Goal: Information Seeking & Learning: Learn about a topic

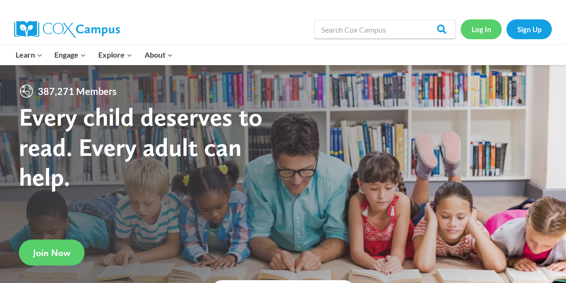
click at [485, 26] on link "Log In" at bounding box center [481, 28] width 41 height 19
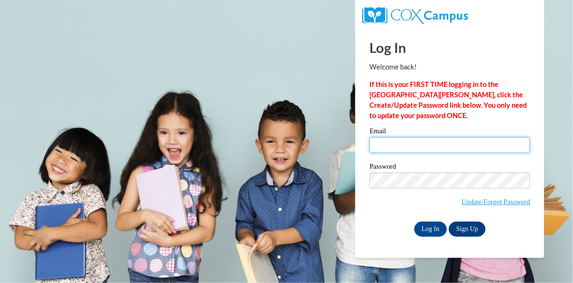
click at [421, 141] on input "Email" at bounding box center [450, 145] width 161 height 16
type input "garza.melanie.s@muscogee.k12.ga.us"
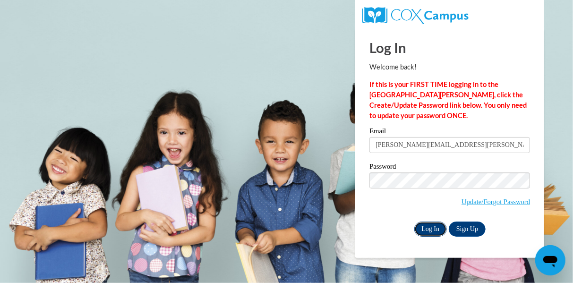
click at [437, 226] on input "Log In" at bounding box center [431, 229] width 33 height 15
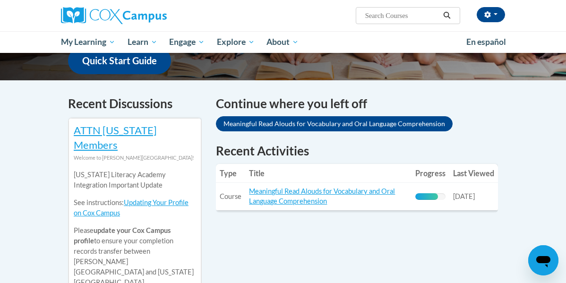
scroll to position [292, 0]
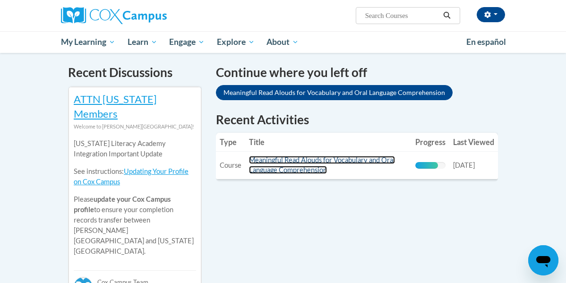
click at [349, 156] on link "Meaningful Read Alouds for Vocabulary and Oral Language Comprehension" at bounding box center [322, 165] width 146 height 18
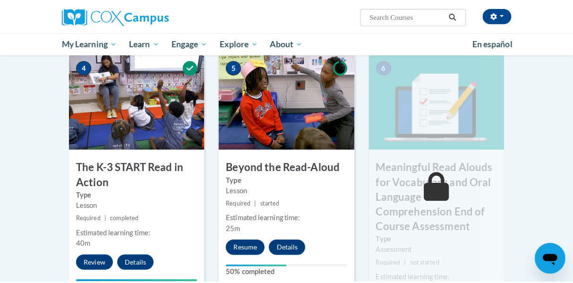
scroll to position [519, 0]
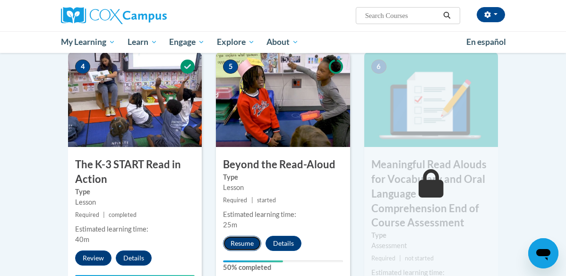
click at [230, 236] on button "Resume" at bounding box center [242, 243] width 38 height 15
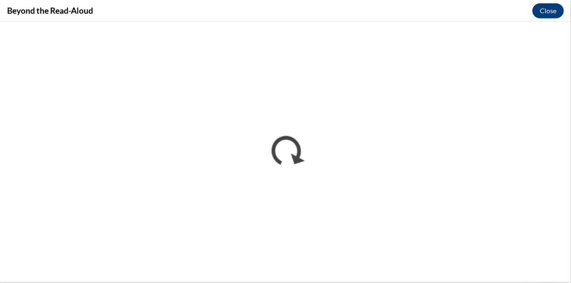
scroll to position [0, 0]
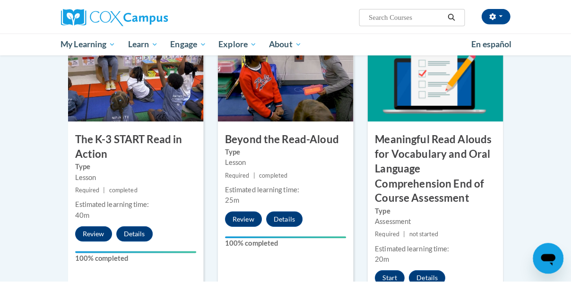
scroll to position [567, 0]
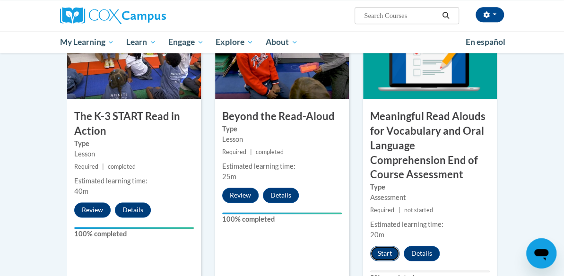
click at [397, 246] on button "Start" at bounding box center [384, 253] width 29 height 15
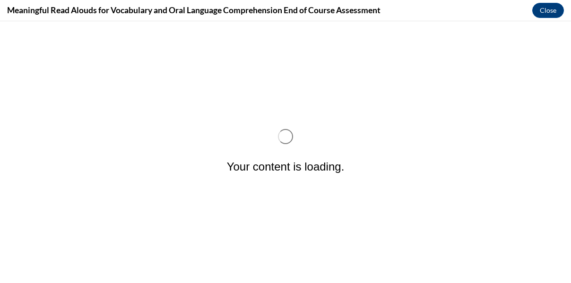
scroll to position [0, 0]
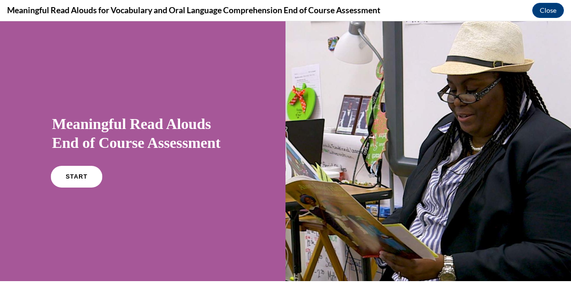
click at [92, 174] on link "START" at bounding box center [77, 177] width 52 height 22
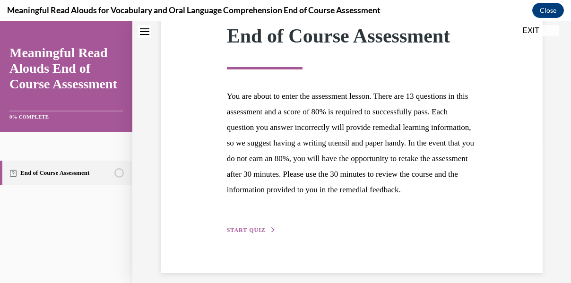
scroll to position [166, 0]
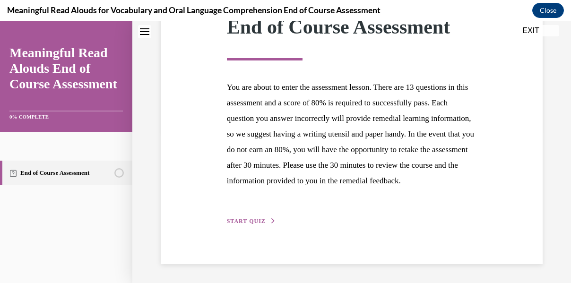
click at [244, 217] on button "START QUIZ" at bounding box center [251, 221] width 49 height 9
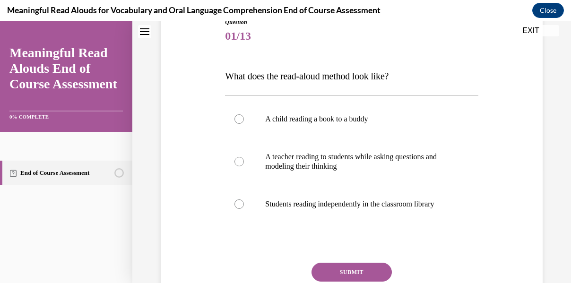
scroll to position [115, 0]
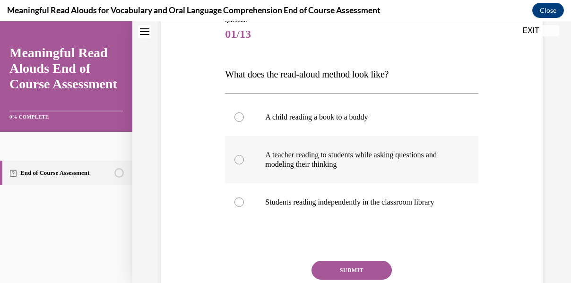
click at [236, 161] on div at bounding box center [238, 159] width 9 height 9
click at [236, 161] on input "A teacher reading to students while asking questions and modeling their thinking" at bounding box center [238, 159] width 9 height 9
radio input "true"
click at [325, 270] on button "SUBMIT" at bounding box center [352, 270] width 80 height 19
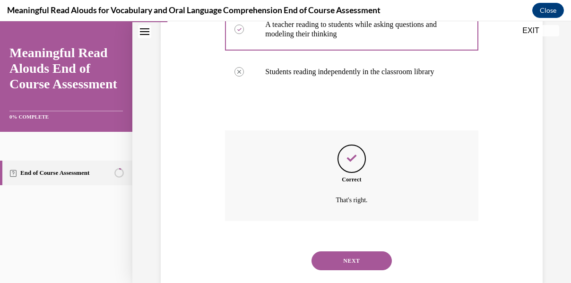
scroll to position [266, 0]
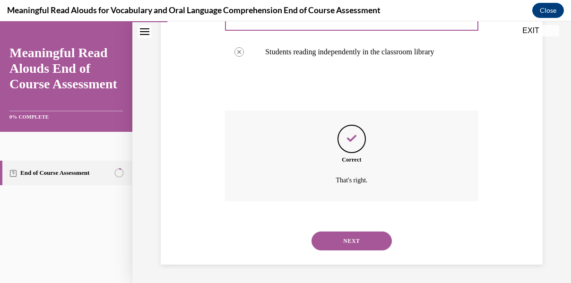
click at [339, 246] on button "NEXT" at bounding box center [352, 241] width 80 height 19
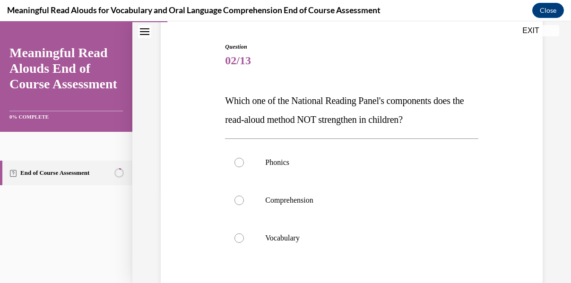
scroll to position [88, 0]
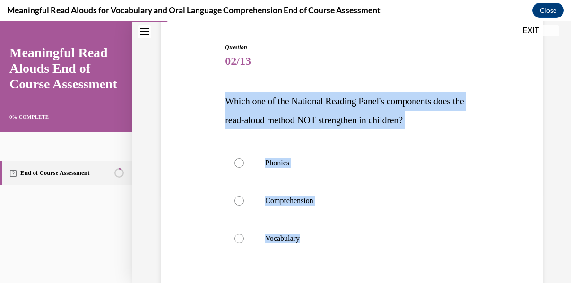
drag, startPoint x: 425, startPoint y: 251, endPoint x: 223, endPoint y: 94, distance: 256.1
click at [223, 94] on div "Question 02/13 Which one of the National Reading Panel's components does the re…" at bounding box center [352, 202] width 258 height 346
copy div "Which one of the National Reading Panel's components does the read-aloud method…"
click at [189, 104] on div "Question 02/13 Which one of the National Reading Panel's components does the re…" at bounding box center [351, 195] width 387 height 360
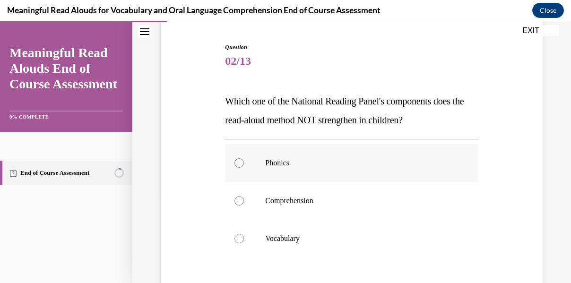
click at [232, 169] on label "Phonics" at bounding box center [351, 163] width 253 height 38
click at [234, 168] on input "Phonics" at bounding box center [238, 162] width 9 height 9
radio input "true"
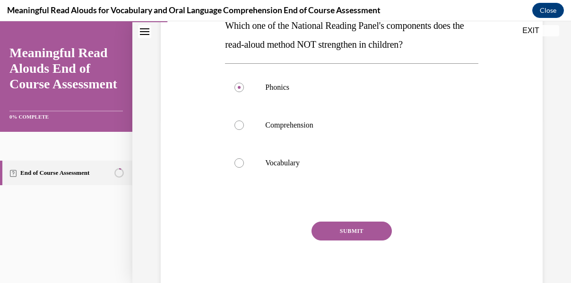
scroll to position [199, 0]
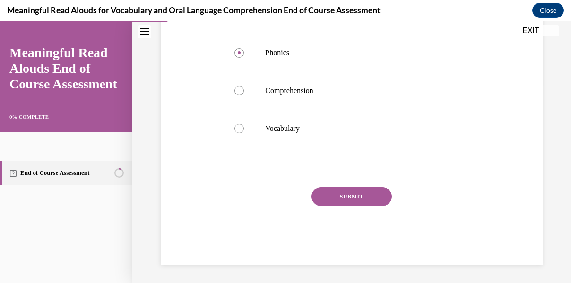
click at [364, 195] on button "SUBMIT" at bounding box center [352, 196] width 80 height 19
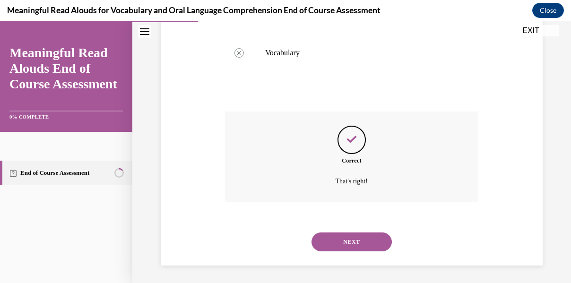
scroll to position [275, 0]
click at [363, 243] on button "NEXT" at bounding box center [352, 241] width 80 height 19
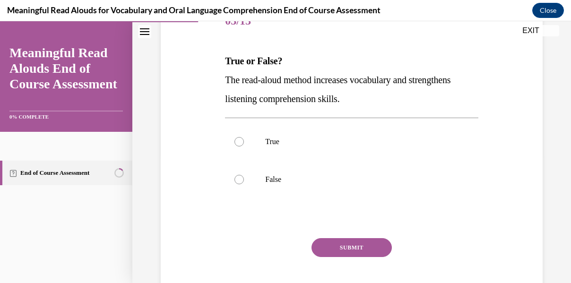
scroll to position [128, 0]
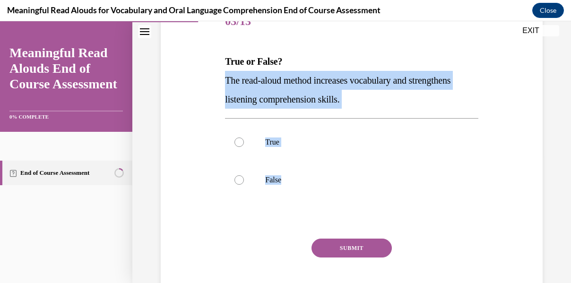
drag, startPoint x: 313, startPoint y: 186, endPoint x: 225, endPoint y: 81, distance: 137.5
click at [225, 81] on div "Question 03/13 True or False? The read-aloud method increases vocabulary and st…" at bounding box center [351, 159] width 253 height 313
copy div "The read-aloud method increases vocabulary and strengthens listening comprehens…"
click at [336, 168] on label "False" at bounding box center [351, 180] width 253 height 38
click at [244, 175] on input "False" at bounding box center [238, 179] width 9 height 9
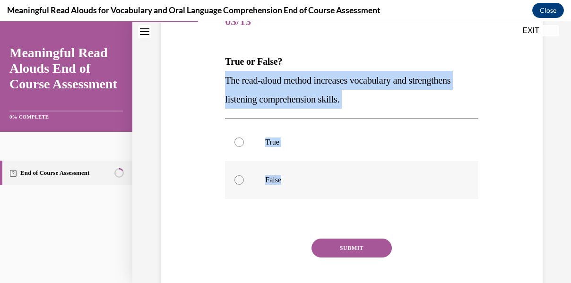
radio input "true"
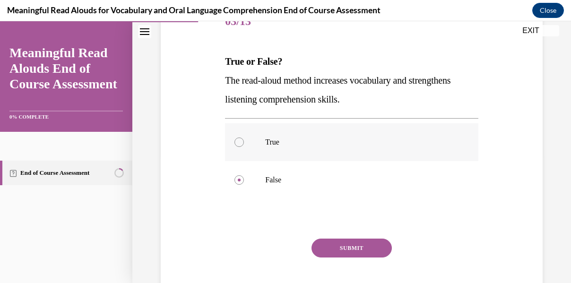
click at [237, 144] on div at bounding box center [238, 142] width 9 height 9
click at [237, 144] on input "True" at bounding box center [238, 142] width 9 height 9
radio input "true"
click at [335, 252] on button "SUBMIT" at bounding box center [352, 248] width 80 height 19
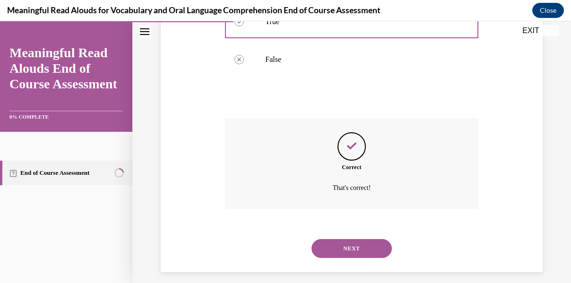
scroll to position [256, 0]
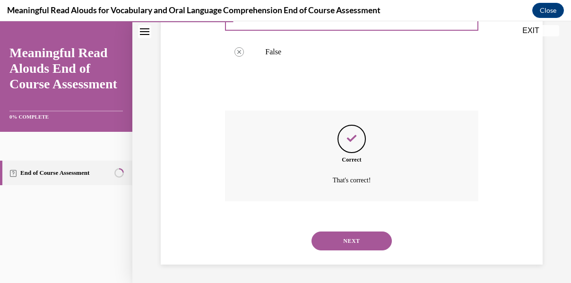
click at [372, 239] on button "NEXT" at bounding box center [352, 241] width 80 height 19
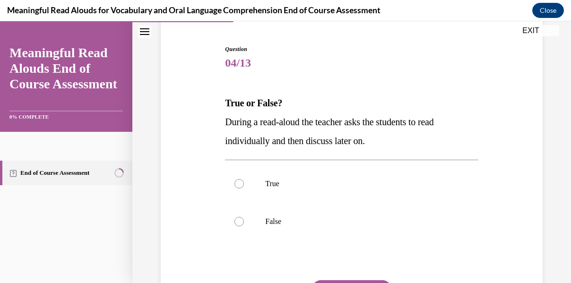
scroll to position [86, 0]
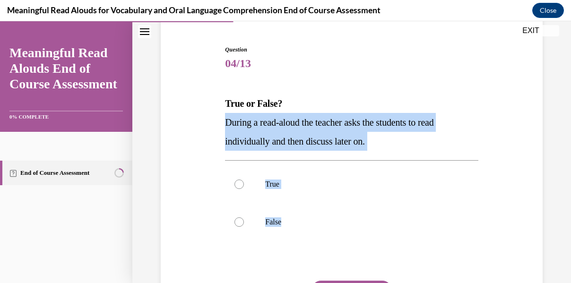
drag, startPoint x: 406, startPoint y: 242, endPoint x: 220, endPoint y: 120, distance: 221.6
click at [220, 120] on div "Question 04/13 True or False? During a read-aloud the teacher asks the students…" at bounding box center [351, 187] width 387 height 341
copy div "During a read-aloud the teacher asks the students to read individually and then…"
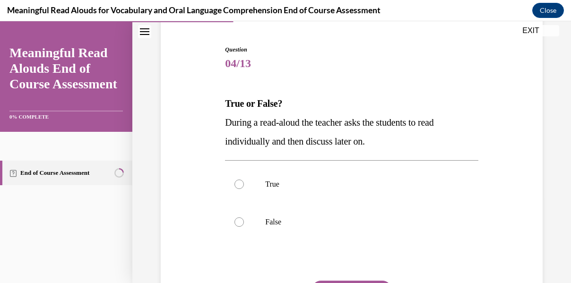
click at [442, 53] on span "Question" at bounding box center [351, 49] width 253 height 9
click at [238, 225] on div at bounding box center [238, 221] width 9 height 9
click at [238, 225] on input "False" at bounding box center [238, 221] width 9 height 9
radio input "true"
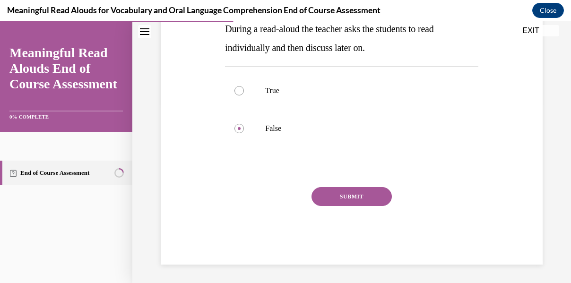
click at [326, 191] on button "SUBMIT" at bounding box center [352, 196] width 80 height 19
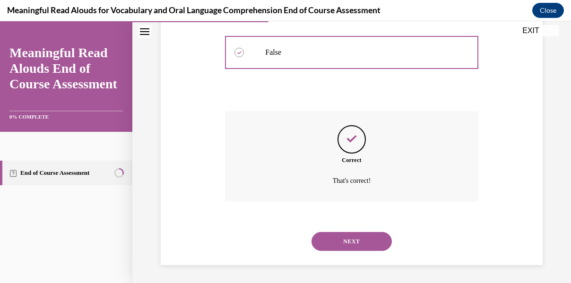
scroll to position [256, 0]
click at [348, 243] on button "NEXT" at bounding box center [352, 241] width 80 height 19
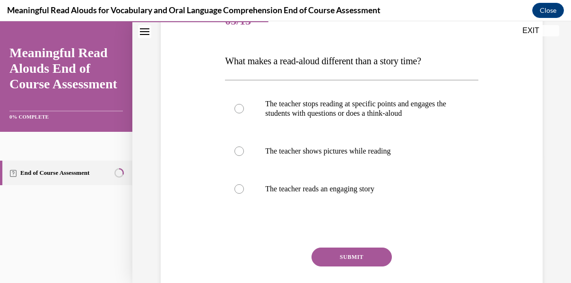
scroll to position [127, 0]
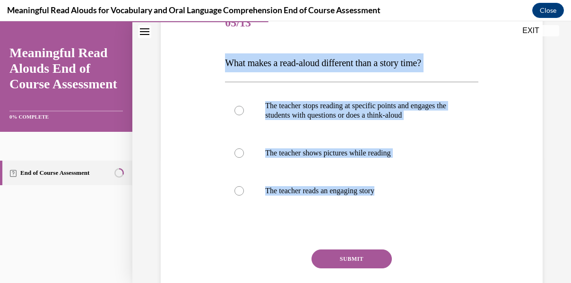
drag, startPoint x: 435, startPoint y: 209, endPoint x: 223, endPoint y: 63, distance: 257.5
click at [223, 63] on div "Question 05/13 What makes a read-aloud different than a story time? The teacher…" at bounding box center [352, 159] width 258 height 337
copy div "What makes a read-aloud different than a story time? The teacher stops reading …"
click at [472, 166] on div "Question 05/13 What makes a read-aloud different than a story time? The teacher…" at bounding box center [352, 159] width 258 height 337
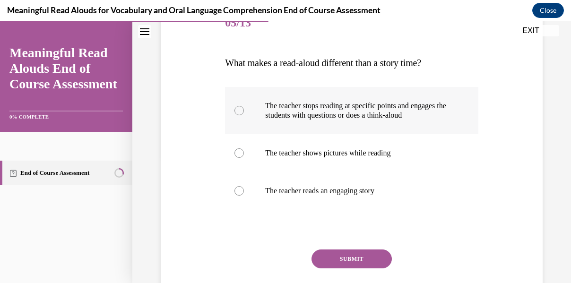
click at [236, 115] on div at bounding box center [238, 110] width 9 height 9
click at [236, 115] on input "The teacher stops reading at specific points and engages the students with ques…" at bounding box center [238, 110] width 9 height 9
radio input "true"
click at [352, 268] on button "SUBMIT" at bounding box center [352, 259] width 80 height 19
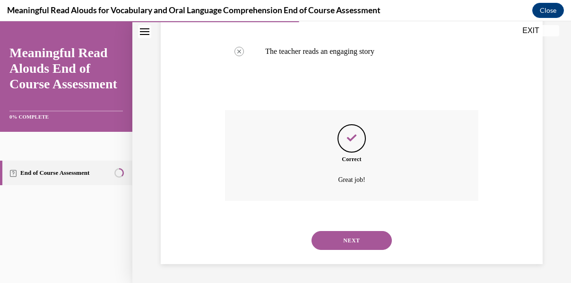
scroll to position [275, 0]
click at [341, 242] on button "NEXT" at bounding box center [352, 240] width 80 height 19
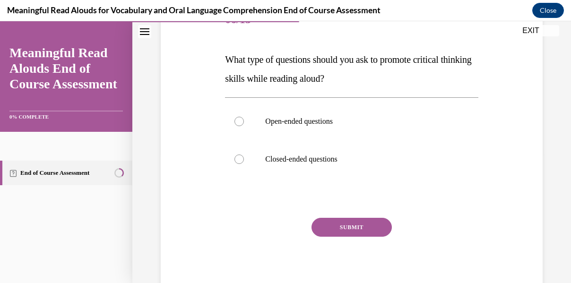
scroll to position [130, 0]
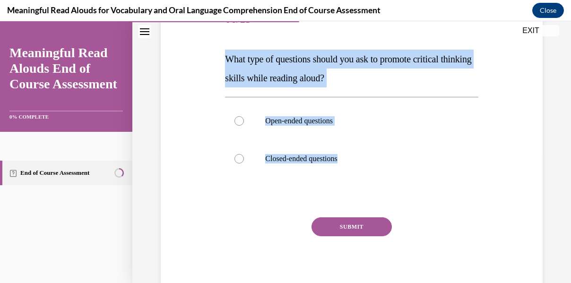
drag, startPoint x: 384, startPoint y: 161, endPoint x: 217, endPoint y: 55, distance: 198.3
click at [217, 55] on div "Question 06/13 What type of questions should you ask to promote critical thinki…" at bounding box center [351, 134] width 387 height 322
copy div "What type of questions should you ask to promote critical thinking skills while…"
click at [241, 119] on div at bounding box center [238, 120] width 9 height 9
click at [241, 119] on input "Open-ended questions" at bounding box center [238, 120] width 9 height 9
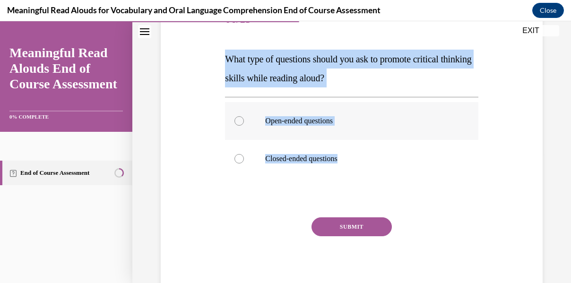
radio input "true"
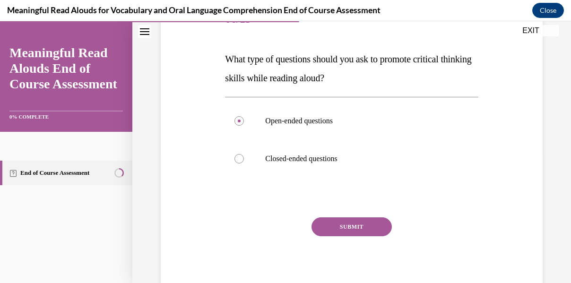
click at [354, 224] on button "SUBMIT" at bounding box center [352, 226] width 80 height 19
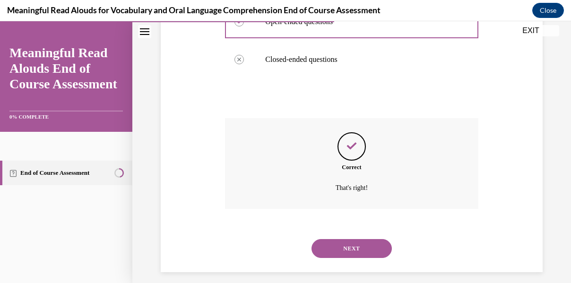
scroll to position [237, 0]
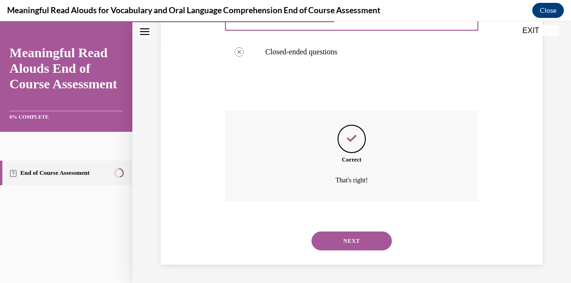
click at [345, 244] on button "NEXT" at bounding box center [352, 241] width 80 height 19
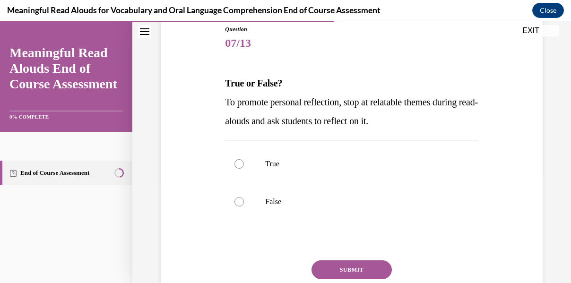
scroll to position [106, 0]
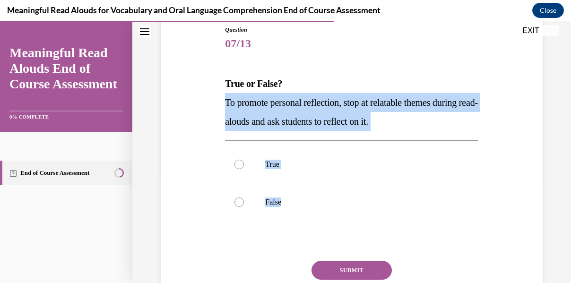
drag, startPoint x: 378, startPoint y: 223, endPoint x: 216, endPoint y: 102, distance: 201.8
click at [216, 102] on div "Question 07/13 True or False? To promote personal reflection, stop at relatable…" at bounding box center [351, 167] width 387 height 341
click at [241, 170] on label "True" at bounding box center [351, 165] width 253 height 38
click at [241, 169] on input "True" at bounding box center [238, 164] width 9 height 9
radio input "true"
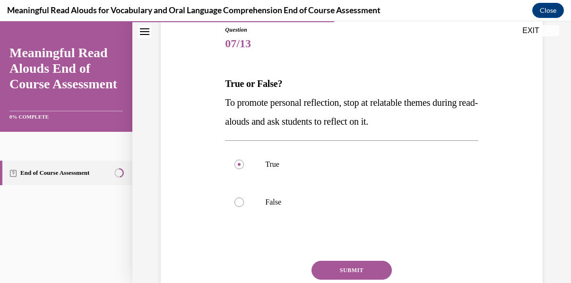
click at [352, 269] on button "SUBMIT" at bounding box center [352, 270] width 80 height 19
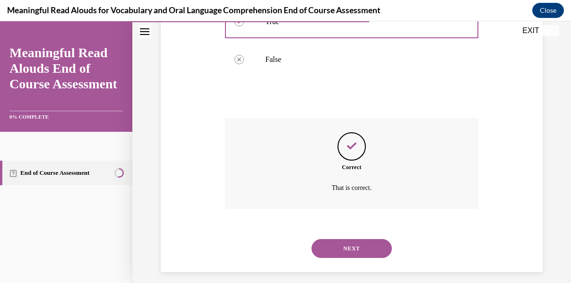
scroll to position [256, 0]
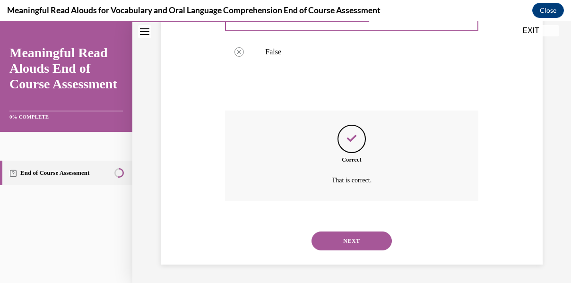
click at [367, 240] on button "NEXT" at bounding box center [352, 241] width 80 height 19
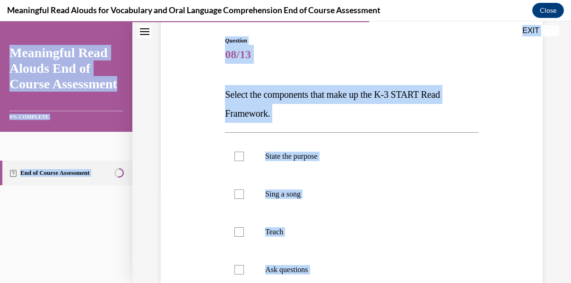
scroll to position [42, 0]
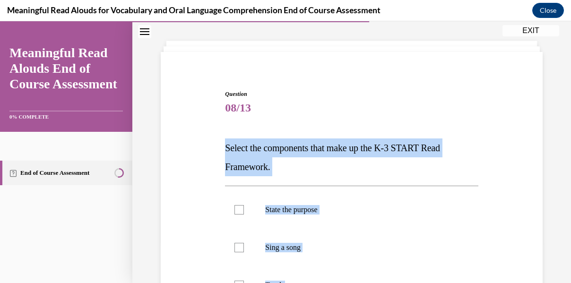
drag, startPoint x: 323, startPoint y: 229, endPoint x: 217, endPoint y: 147, distance: 133.8
copy div "Select the components that make up the K-3 START Read Framework. State the purp…"
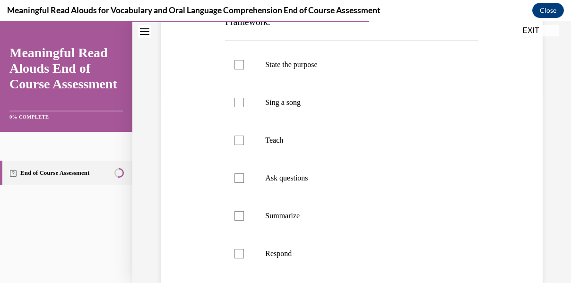
scroll to position [181, 0]
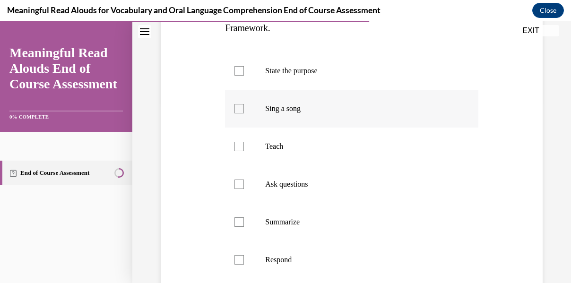
click at [237, 110] on div at bounding box center [238, 108] width 9 height 9
click at [237, 110] on input "Sing a song" at bounding box center [238, 108] width 9 height 9
checkbox input "true"
click at [239, 223] on div at bounding box center [238, 221] width 9 height 9
click at [239, 223] on input "Summarize" at bounding box center [238, 221] width 9 height 9
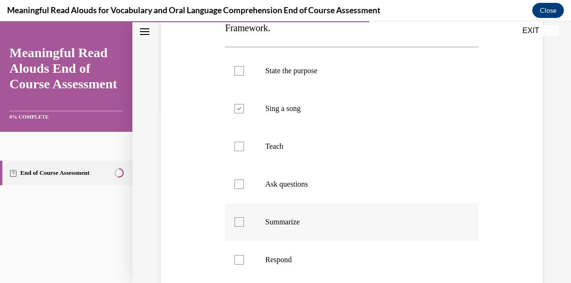
checkbox input "true"
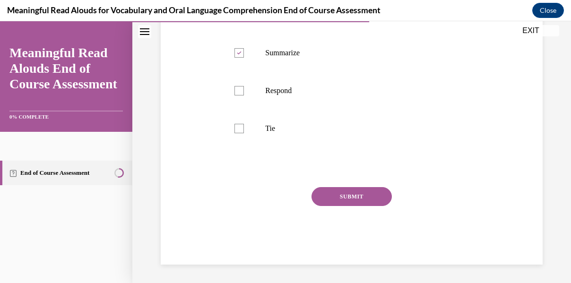
click at [345, 200] on button "SUBMIT" at bounding box center [352, 196] width 80 height 19
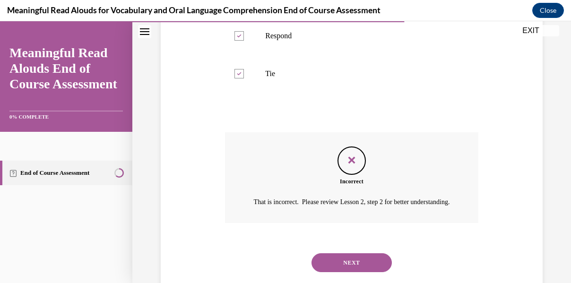
scroll to position [437, 0]
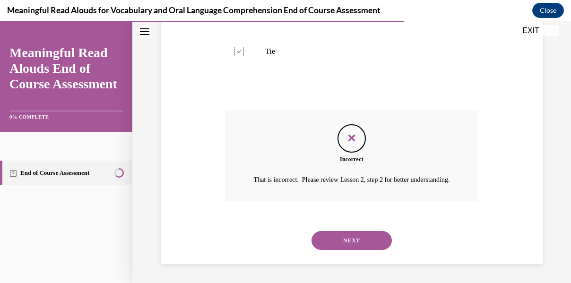
click at [369, 242] on button "NEXT" at bounding box center [352, 240] width 80 height 19
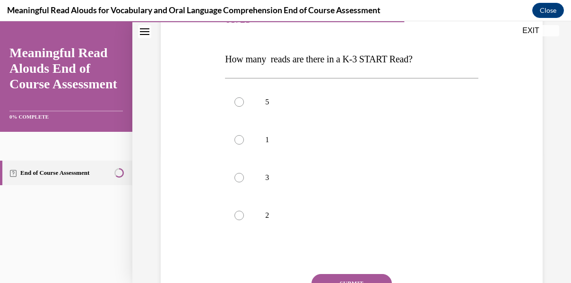
scroll to position [130, 0]
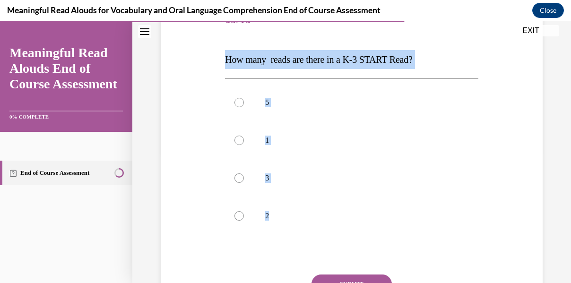
drag, startPoint x: 383, startPoint y: 241, endPoint x: 216, endPoint y: 63, distance: 244.1
click at [216, 64] on div "Question 09/13 How many reads are there in a K-3 START Read? 5 1 3 2 Incorrect …" at bounding box center [351, 162] width 387 height 379
copy div "How many reads are there in a K-3 START Read? 5 1 3 2"
click at [237, 178] on div at bounding box center [238, 177] width 9 height 9
click at [237, 178] on input "3" at bounding box center [238, 177] width 9 height 9
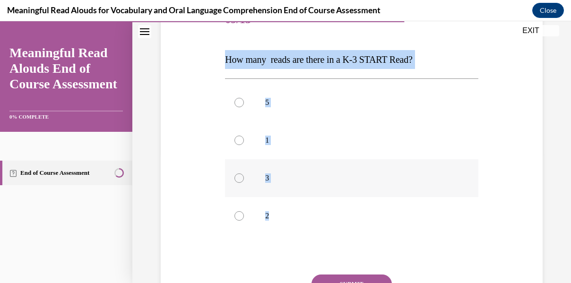
radio input "true"
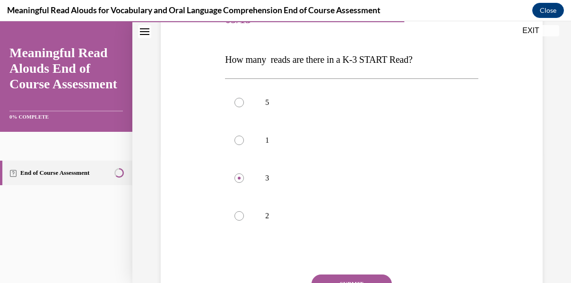
click at [339, 276] on button "SUBMIT" at bounding box center [352, 284] width 80 height 19
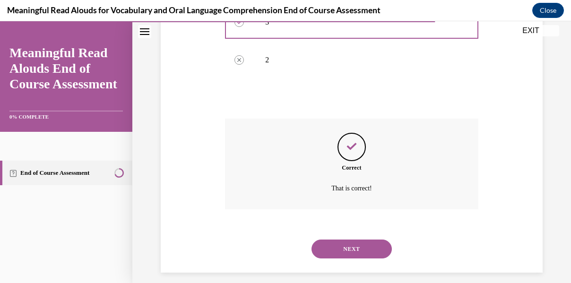
scroll to position [294, 0]
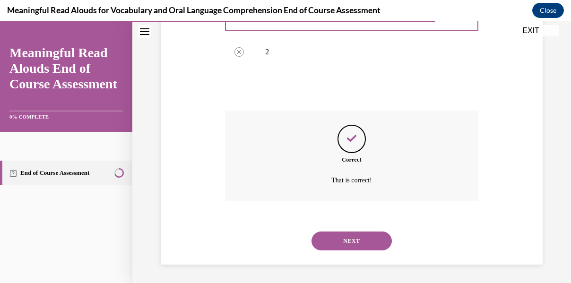
click at [343, 242] on button "NEXT" at bounding box center [352, 241] width 80 height 19
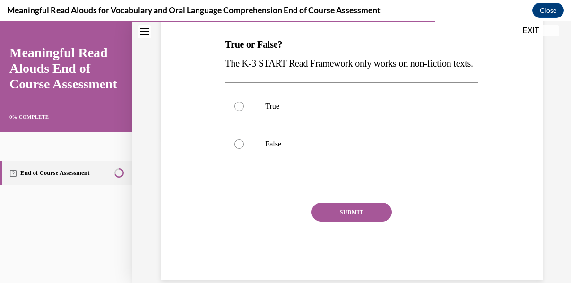
scroll to position [143, 0]
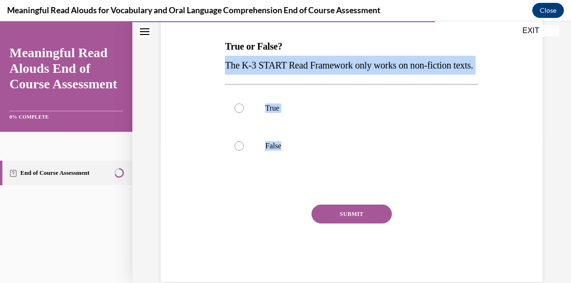
drag, startPoint x: 391, startPoint y: 180, endPoint x: 216, endPoint y: 67, distance: 209.3
click at [216, 67] on div "Question 10/13 True or False? The K-3 START Read Framework only works on non-fi…" at bounding box center [351, 121] width 387 height 322
copy div "The K-3 START Read Framework only works on non-fiction texts. True False"
click at [234, 151] on div at bounding box center [238, 145] width 9 height 9
click at [234, 151] on input "False" at bounding box center [238, 145] width 9 height 9
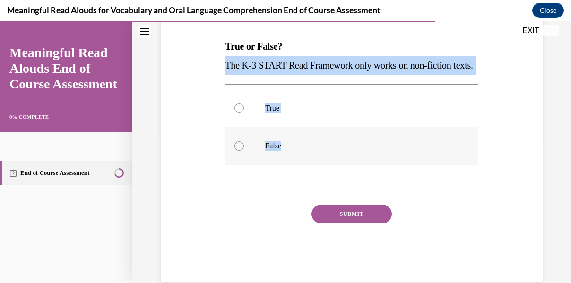
radio input "true"
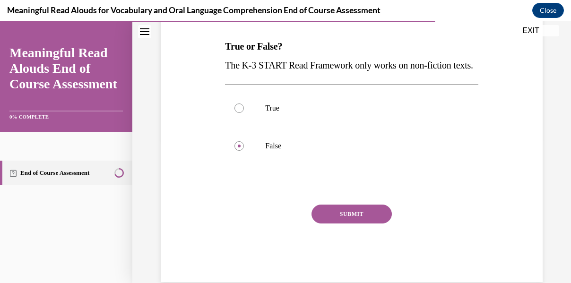
click at [332, 224] on button "SUBMIT" at bounding box center [352, 214] width 80 height 19
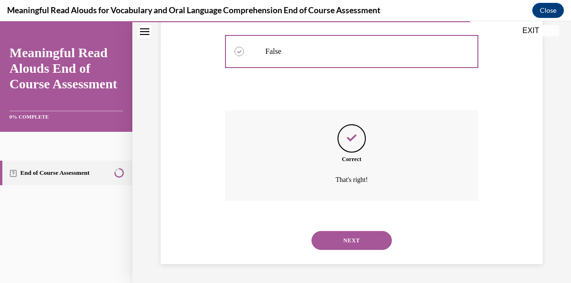
scroll to position [256, 0]
click at [357, 246] on button "NEXT" at bounding box center [352, 240] width 80 height 19
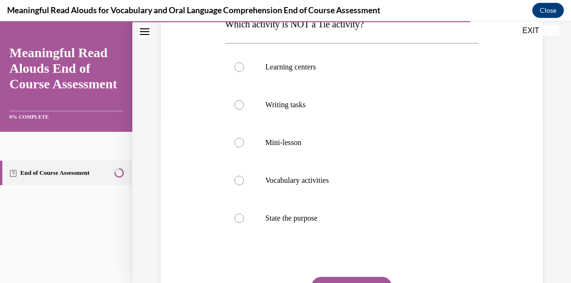
scroll to position [165, 0]
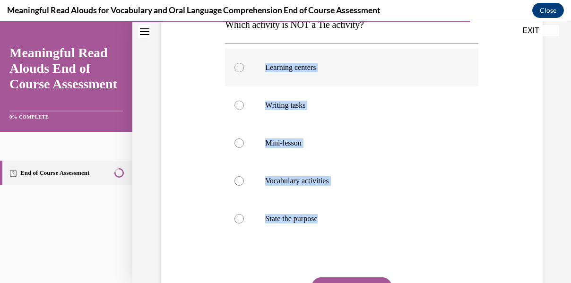
drag, startPoint x: 429, startPoint y: 219, endPoint x: 233, endPoint y: 67, distance: 248.3
click at [233, 67] on div "Learning centers Writing tasks Mini-lesson Vocabulary activities State the purp…" at bounding box center [351, 143] width 253 height 189
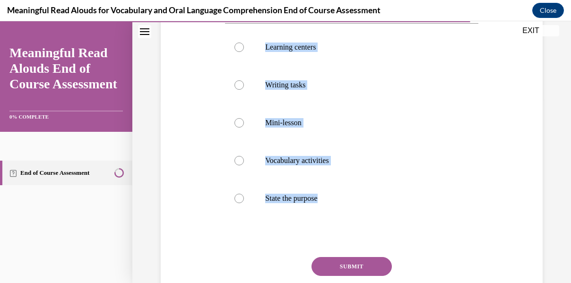
scroll to position [184, 0]
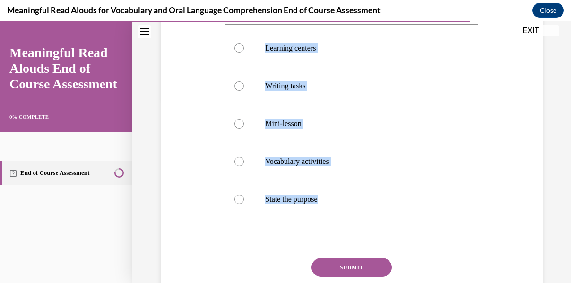
click at [521, 173] on div "Question 11/13 Which activity is NOT a Tie activity? Learning centers Writing t…" at bounding box center [351, 127] width 387 height 417
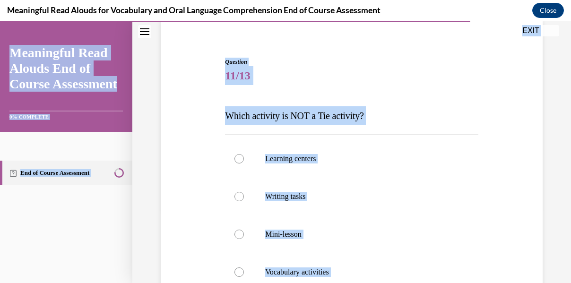
scroll to position [25, 0]
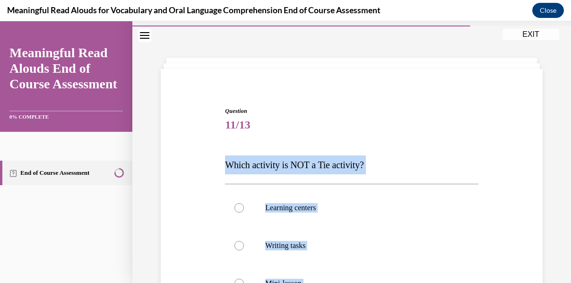
drag, startPoint x: 427, startPoint y: 216, endPoint x: 211, endPoint y: 143, distance: 228.1
click at [214, 148] on div "Question 11/13 Which activity is NOT a Tie activity? Learning centers Writing t…" at bounding box center [351, 286] width 387 height 417
copy div "Which activity is NOT a Tie activity? Learning centers Writing tasks Mini-lesso…"
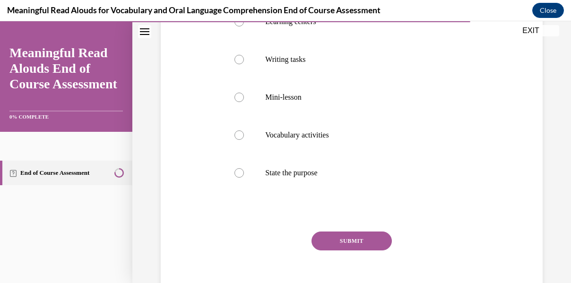
scroll to position [210, 0]
click at [235, 173] on div at bounding box center [238, 173] width 9 height 9
click at [235, 173] on input "State the purpose" at bounding box center [238, 173] width 9 height 9
radio input "true"
click at [343, 245] on button "SUBMIT" at bounding box center [352, 242] width 80 height 19
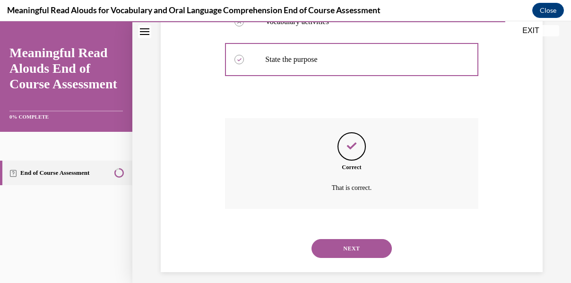
scroll to position [332, 0]
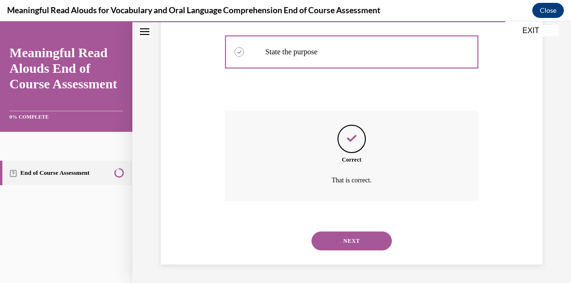
click at [355, 245] on button "NEXT" at bounding box center [352, 241] width 80 height 19
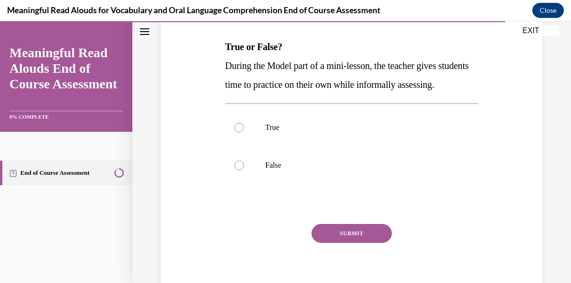
scroll to position [142, 0]
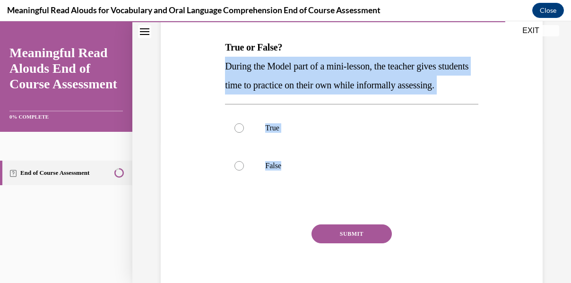
drag, startPoint x: 343, startPoint y: 190, endPoint x: 223, endPoint y: 66, distance: 173.2
click at [223, 66] on div "Question 12/13 True or False? During the Model part of a mini-lesson, the teach…" at bounding box center [352, 138] width 258 height 327
copy div "During the Model part of a mini-lesson, the teacher gives students time to prac…"
click at [239, 171] on div at bounding box center [238, 165] width 9 height 9
click at [239, 171] on input "False" at bounding box center [238, 165] width 9 height 9
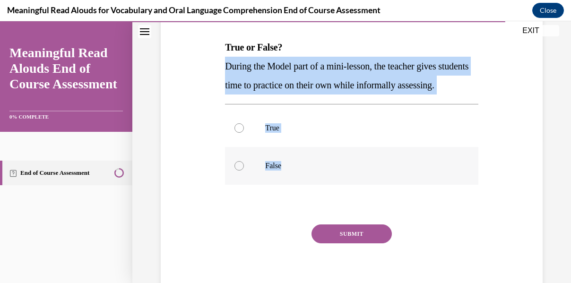
radio input "true"
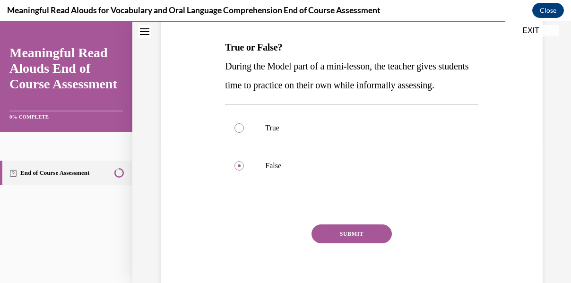
click at [339, 243] on button "SUBMIT" at bounding box center [352, 234] width 80 height 19
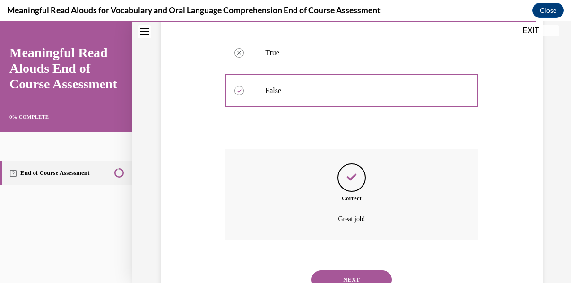
scroll to position [275, 0]
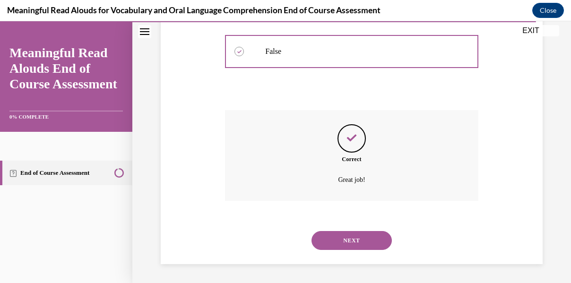
click at [355, 249] on button "NEXT" at bounding box center [352, 240] width 80 height 19
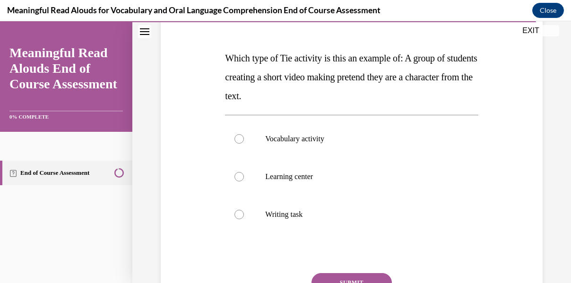
scroll to position [133, 0]
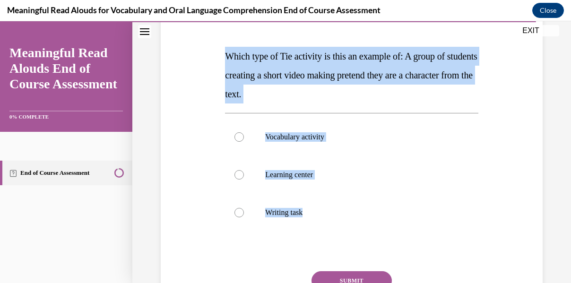
drag, startPoint x: 412, startPoint y: 201, endPoint x: 208, endPoint y: 58, distance: 249.2
click at [208, 58] on div "Question 13/13 Which type of Tie activity is this an example of: A group of stu…" at bounding box center [351, 159] width 387 height 379
click at [236, 176] on div at bounding box center [238, 174] width 9 height 9
click at [236, 176] on input "Learning center" at bounding box center [238, 174] width 9 height 9
radio input "true"
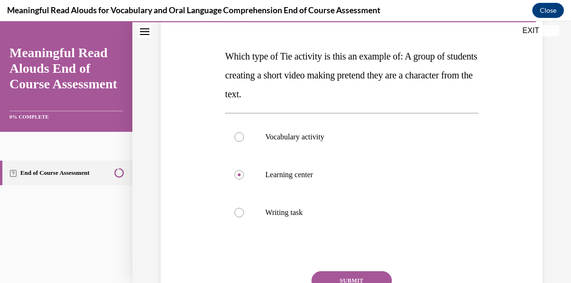
click at [342, 276] on button "SUBMIT" at bounding box center [352, 280] width 80 height 19
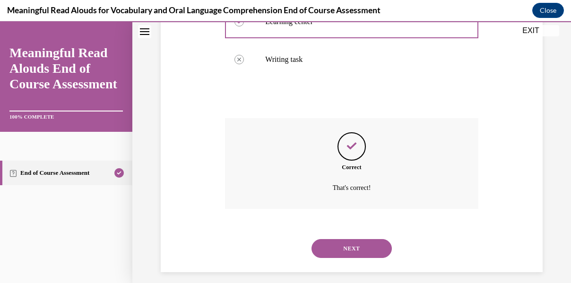
scroll to position [294, 0]
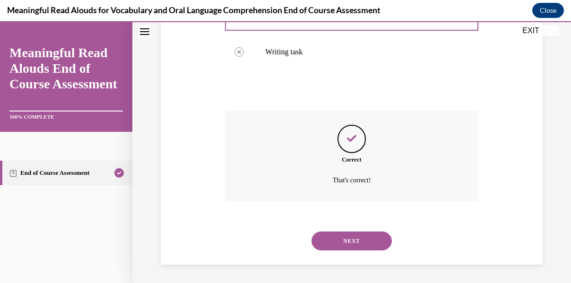
click at [332, 243] on button "NEXT" at bounding box center [352, 241] width 80 height 19
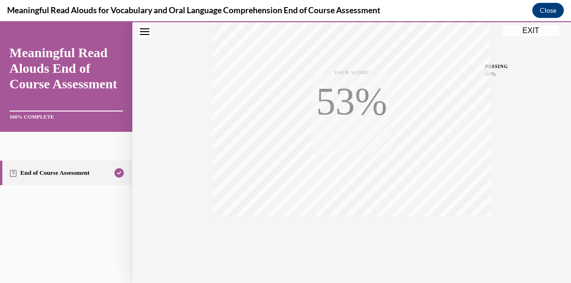
scroll to position [222, 0]
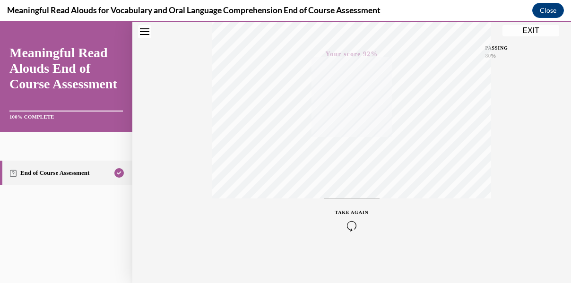
click at [527, 32] on button "EXIT" at bounding box center [530, 30] width 57 height 11
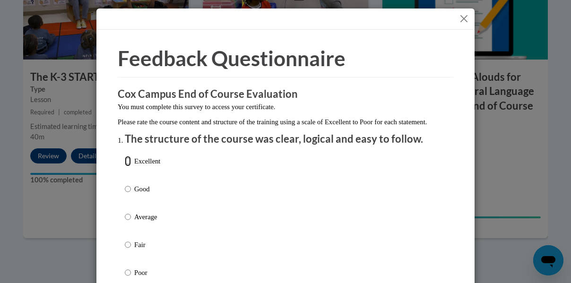
click at [125, 166] on input "Excellent" at bounding box center [128, 161] width 6 height 10
radio input "true"
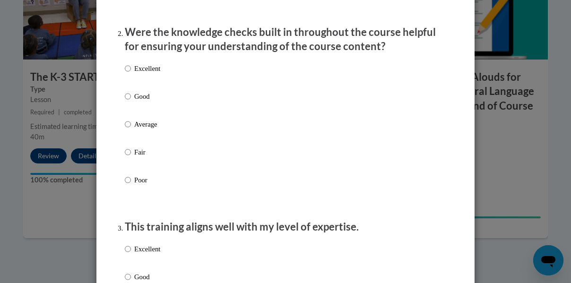
scroll to position [292, 0]
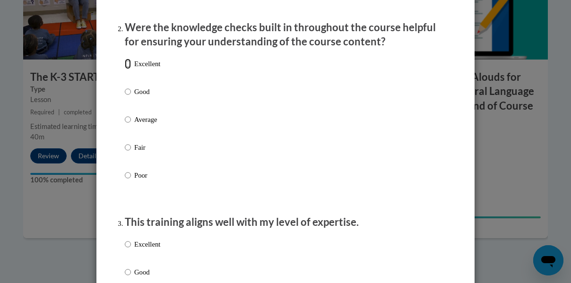
click at [125, 69] on input "Excellent" at bounding box center [128, 64] width 6 height 10
radio input "true"
click at [128, 252] on label "Excellent" at bounding box center [142, 252] width 35 height 26
click at [128, 250] on input "Excellent" at bounding box center [128, 244] width 6 height 10
radio input "true"
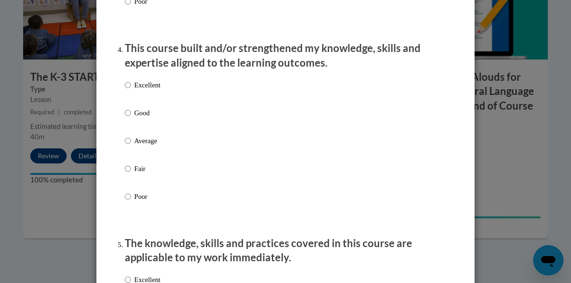
scroll to position [645, 0]
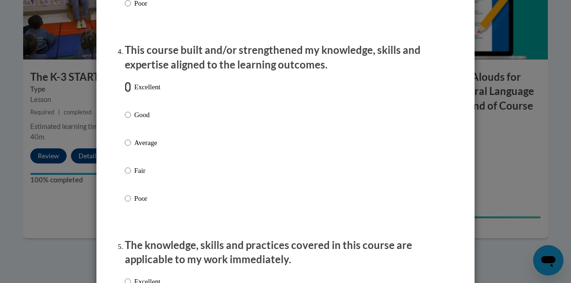
click at [125, 92] on input "Excellent" at bounding box center [128, 87] width 6 height 10
radio input "true"
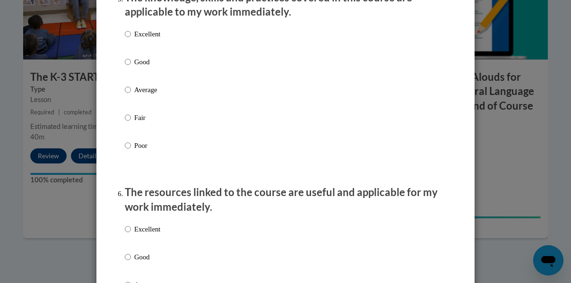
scroll to position [911, 0]
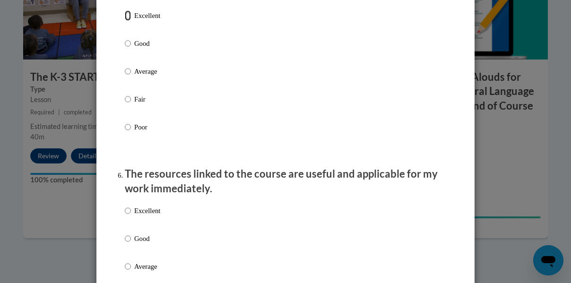
click at [125, 21] on input "Excellent" at bounding box center [128, 15] width 6 height 10
radio input "true"
click at [125, 216] on input "Excellent" at bounding box center [128, 211] width 6 height 10
radio input "true"
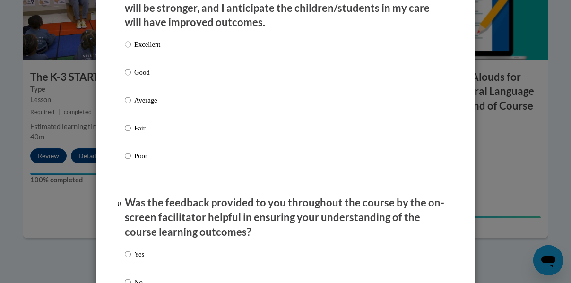
scroll to position [1291, 0]
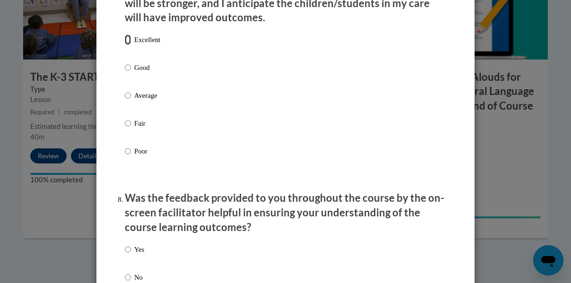
click at [125, 45] on input "Excellent" at bounding box center [128, 40] width 6 height 10
radio input "true"
click at [125, 252] on input "Yes" at bounding box center [128, 249] width 6 height 10
radio input "true"
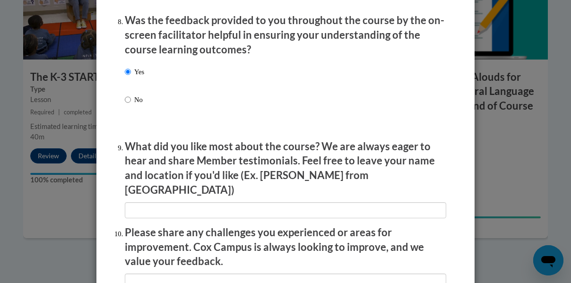
scroll to position [1472, 0]
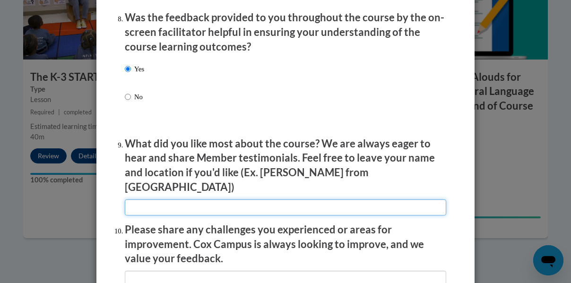
click at [253, 199] on input "textbox" at bounding box center [285, 207] width 321 height 16
type input "Easy to follow"
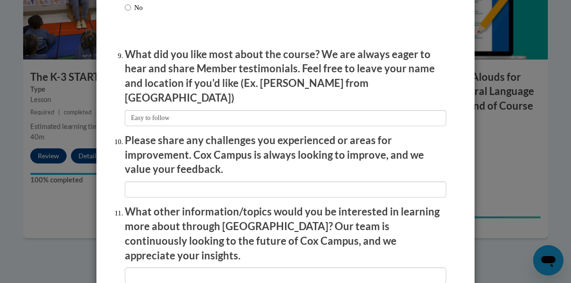
scroll to position [1599, 0]
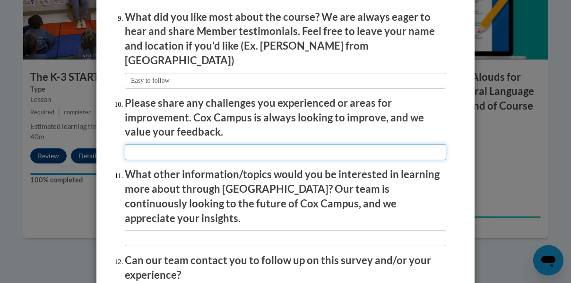
click at [190, 150] on input "textbox" at bounding box center [285, 152] width 321 height 16
type input "It was a bit long."
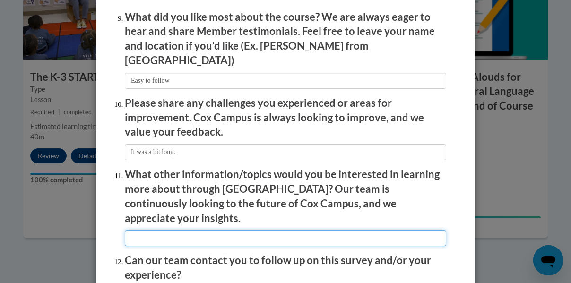
click at [159, 230] on input "textbox" at bounding box center [285, 238] width 321 height 16
type input "E"
type input "All reading topics"
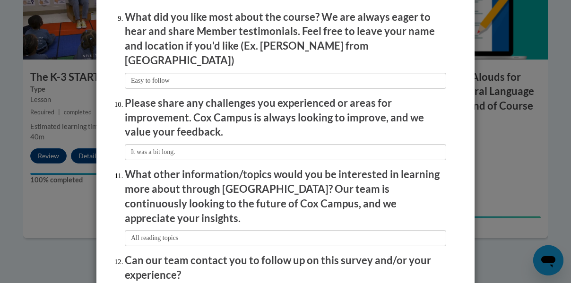
scroll to position [1682, 0]
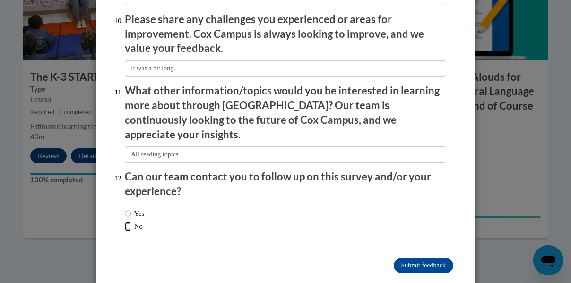
click at [125, 221] on input "No" at bounding box center [128, 226] width 6 height 10
radio input "true"
click at [416, 258] on input "Submit feedback" at bounding box center [424, 265] width 60 height 15
